Goal: Obtain resource: Download file/media

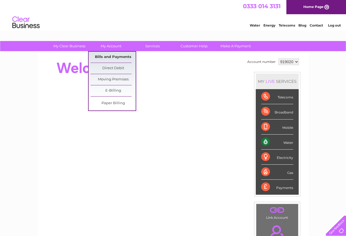
click at [115, 57] on link "Bills and Payments" at bounding box center [113, 57] width 45 height 11
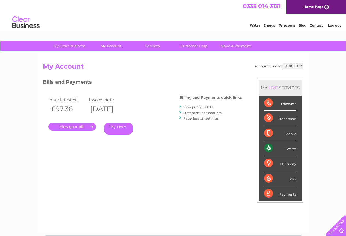
click at [301, 66] on select "919020 919021 919022 919023 919024" at bounding box center [293, 66] width 21 height 7
select select "919024"
click at [283, 63] on select "919020 919021 919022 919023 919024" at bounding box center [293, 66] width 21 height 7
click at [71, 126] on link "." at bounding box center [72, 127] width 48 height 8
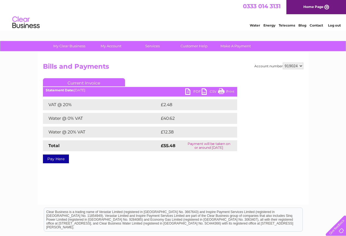
click at [190, 92] on link "PDF" at bounding box center [193, 92] width 16 height 8
